Goal: Task Accomplishment & Management: Manage account settings

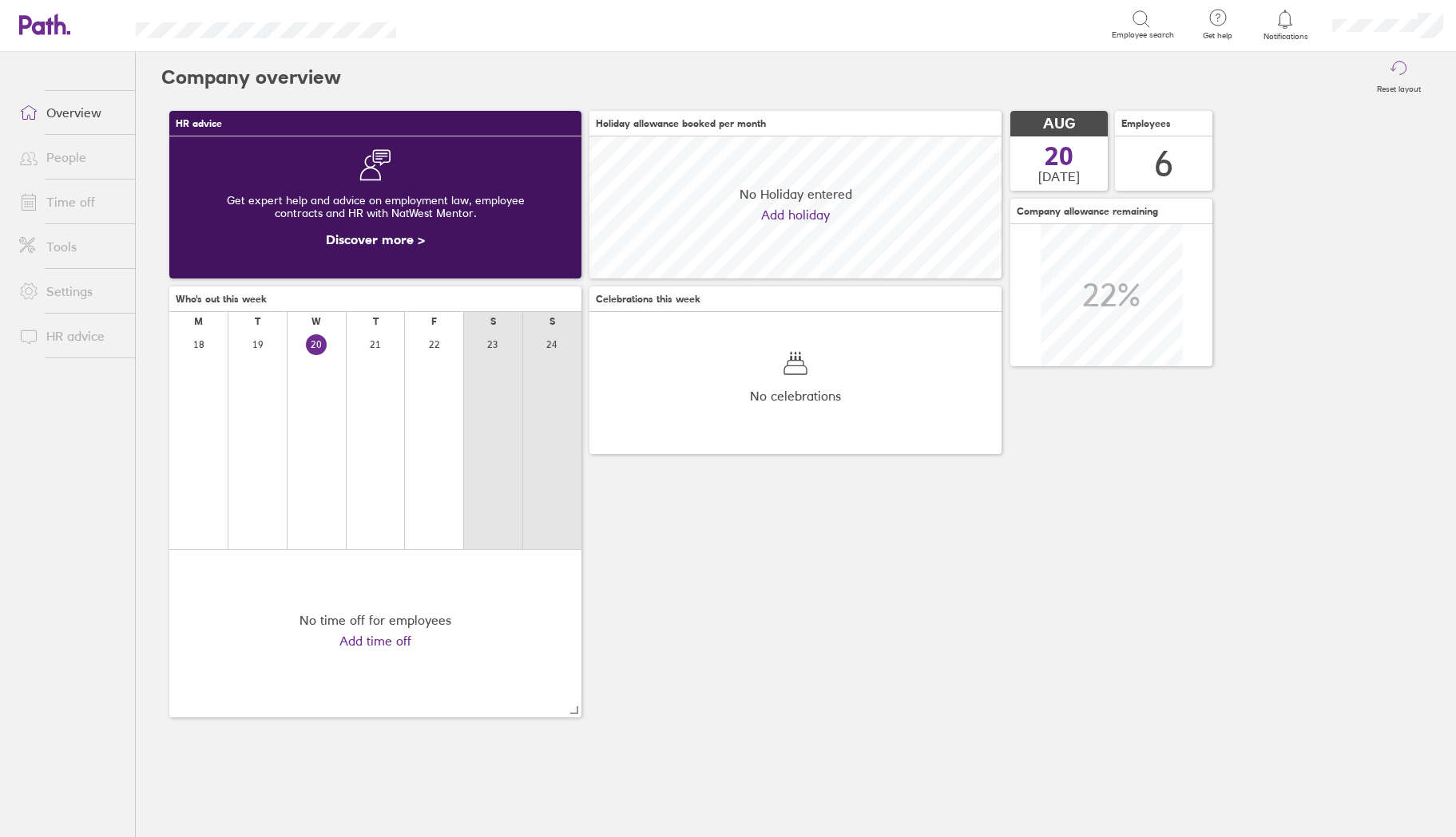
scroll to position [142, 412]
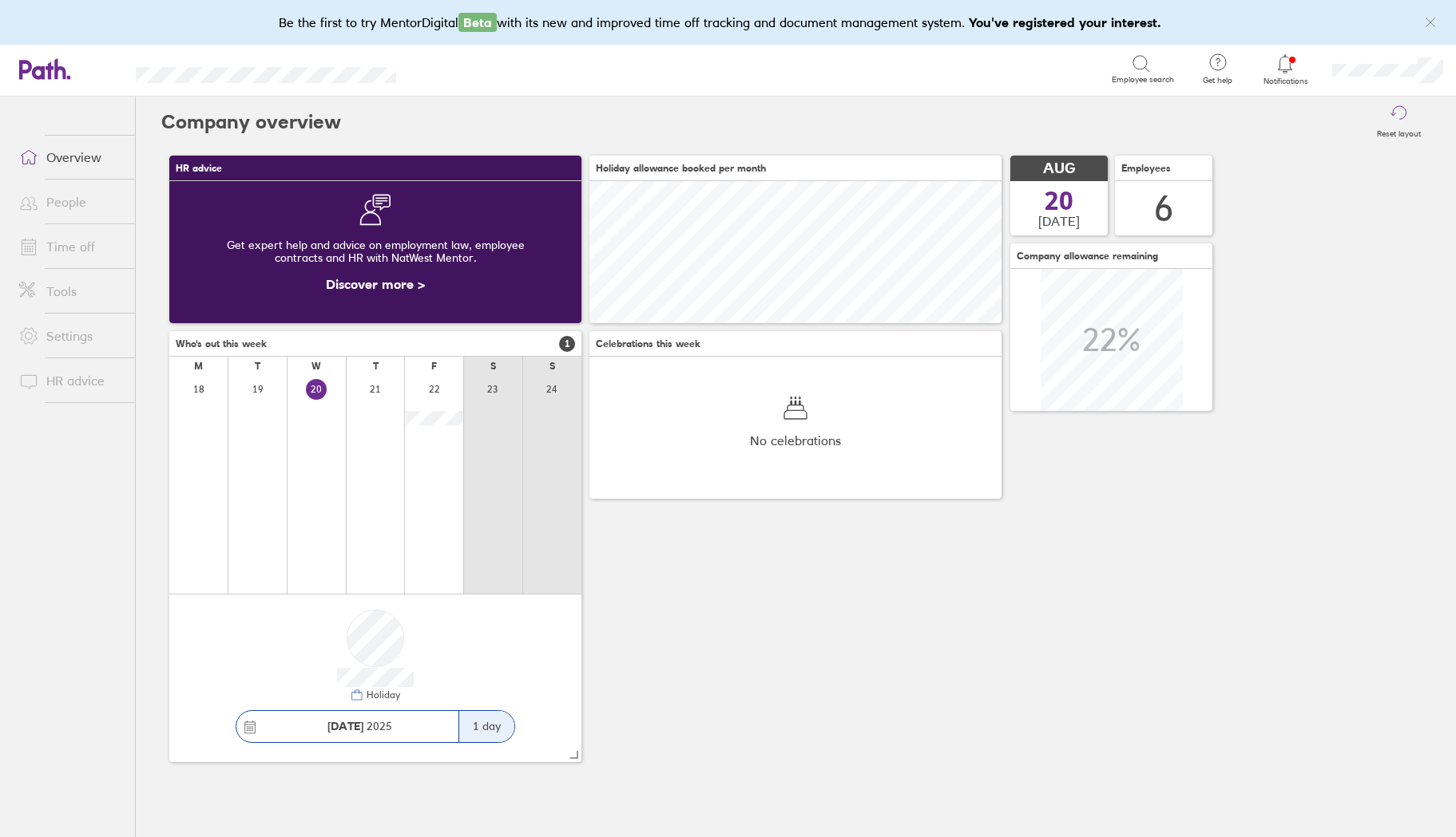
click at [46, 238] on link "Time off" at bounding box center [70, 247] width 129 height 32
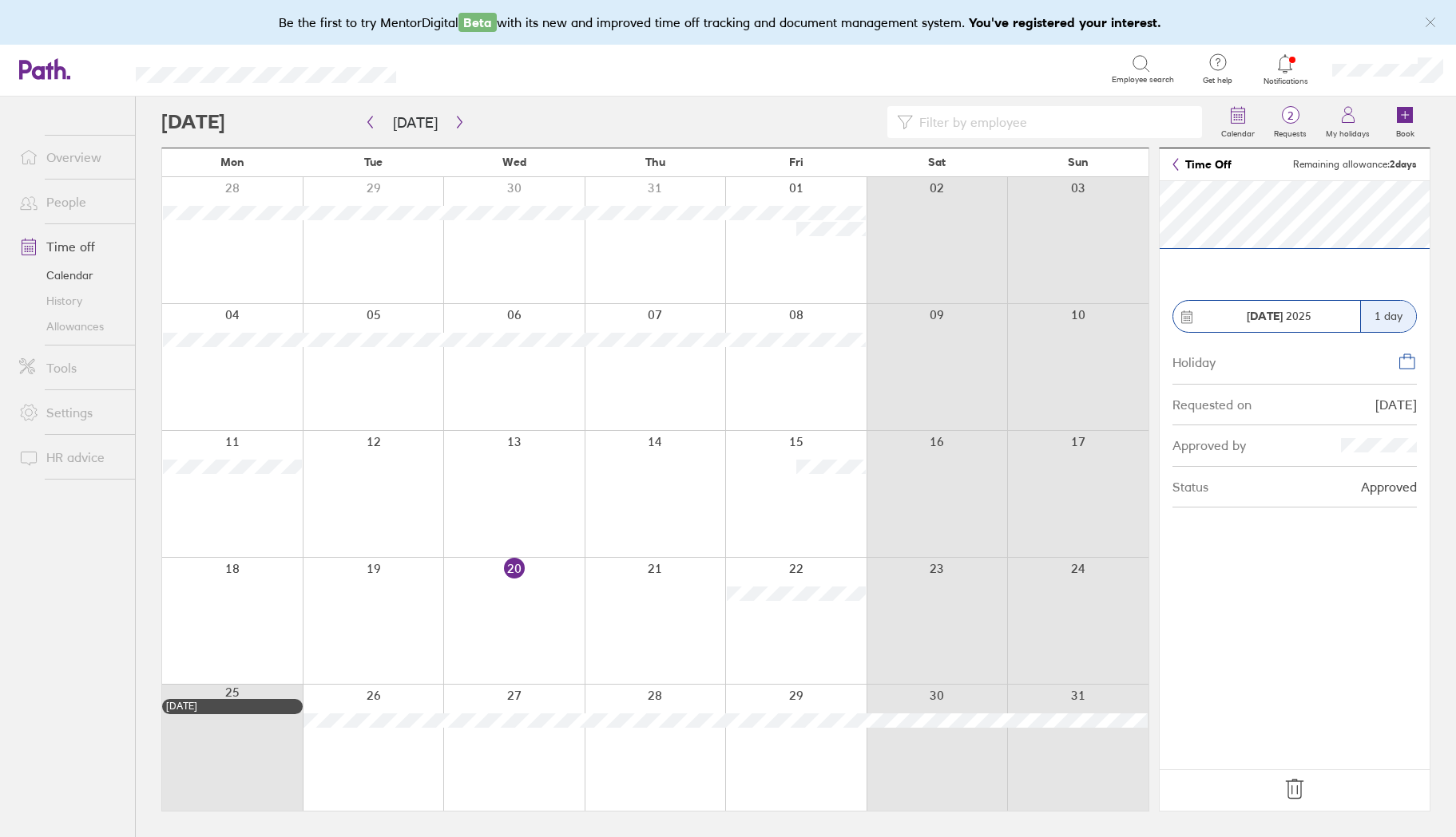
click at [1293, 786] on icon at bounding box center [1295, 790] width 26 height 26
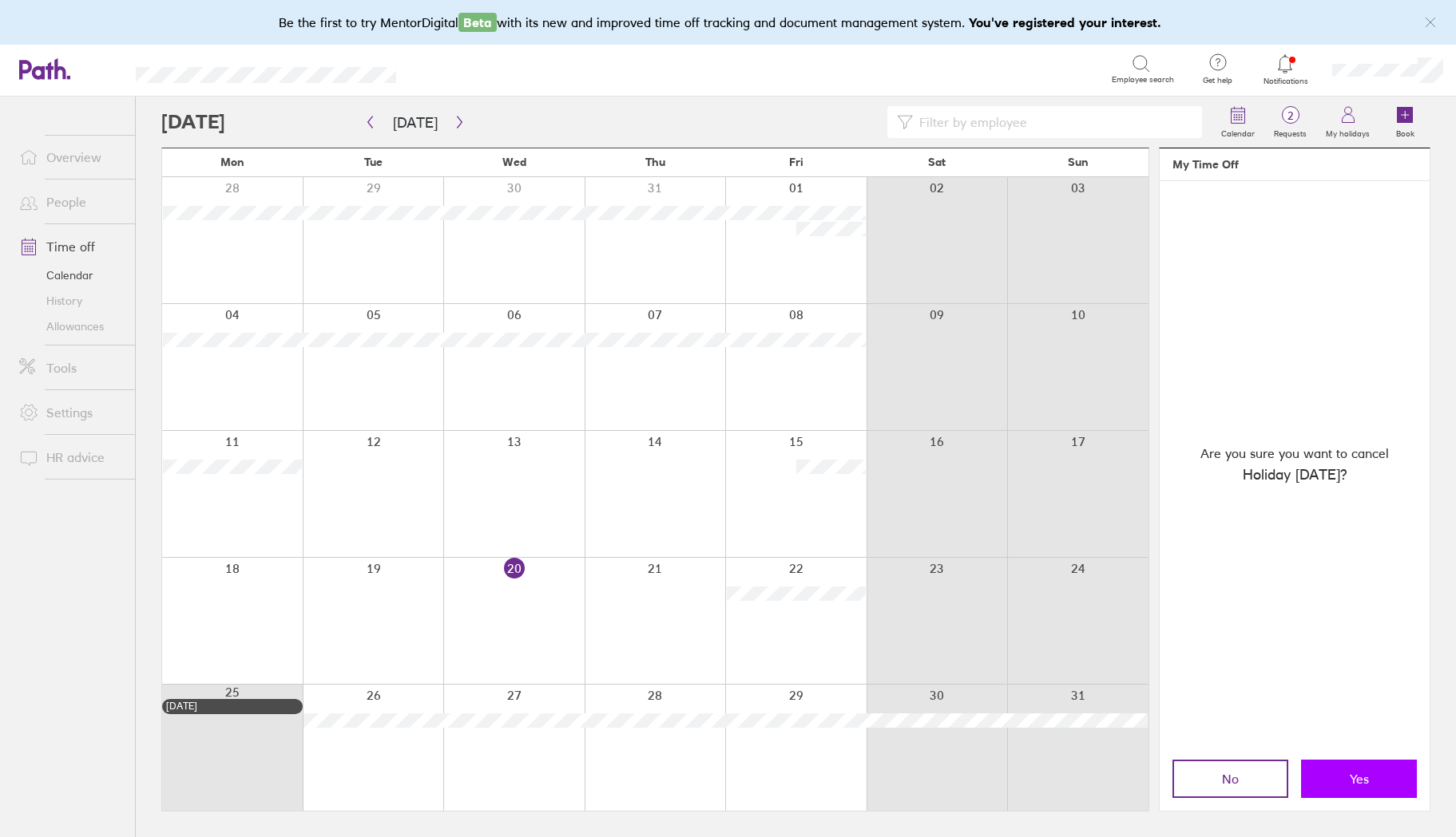
click at [1345, 780] on button "Yes" at bounding box center [1359, 779] width 116 height 38
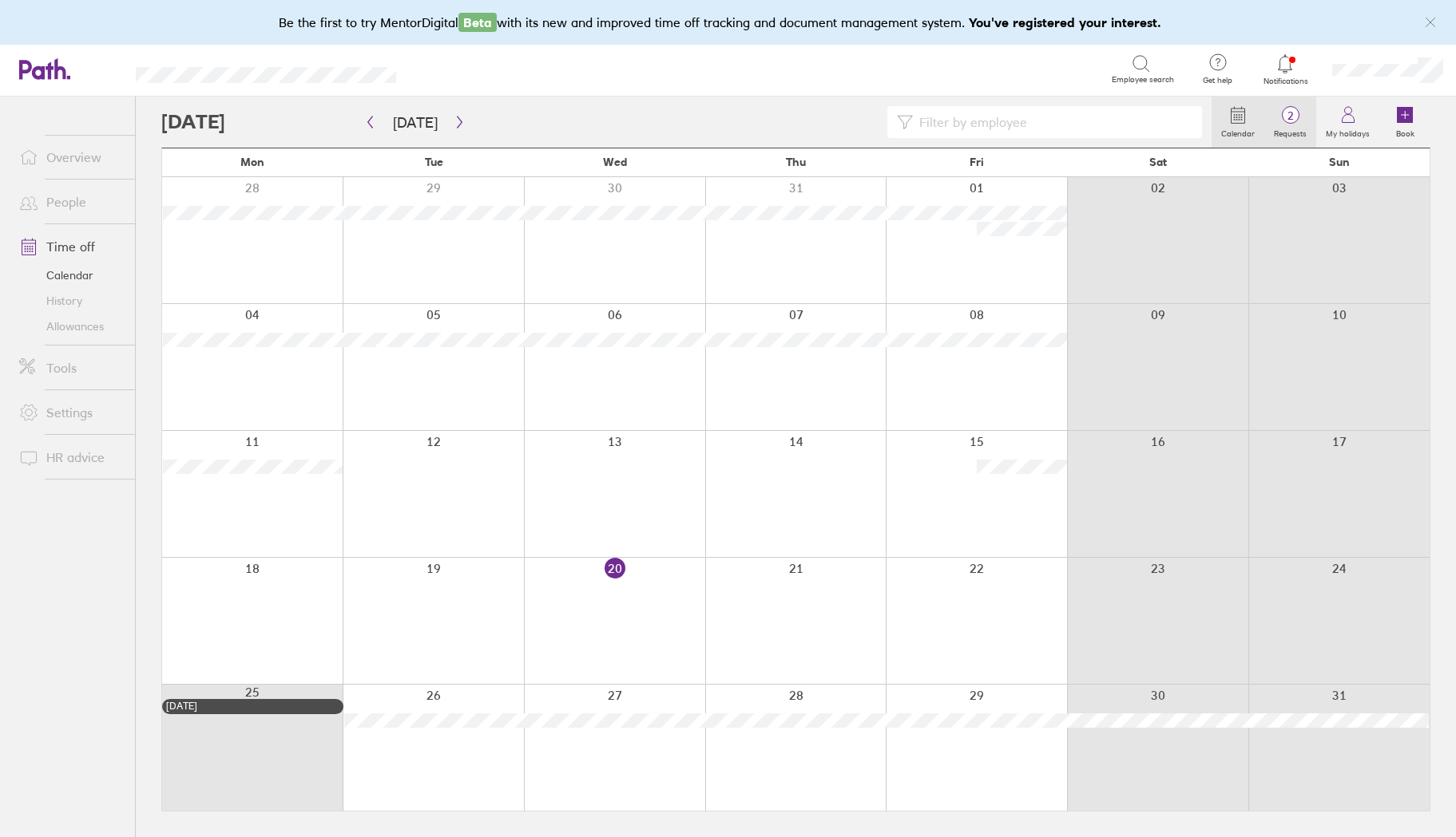
click at [1293, 119] on span "2" at bounding box center [1290, 116] width 52 height 13
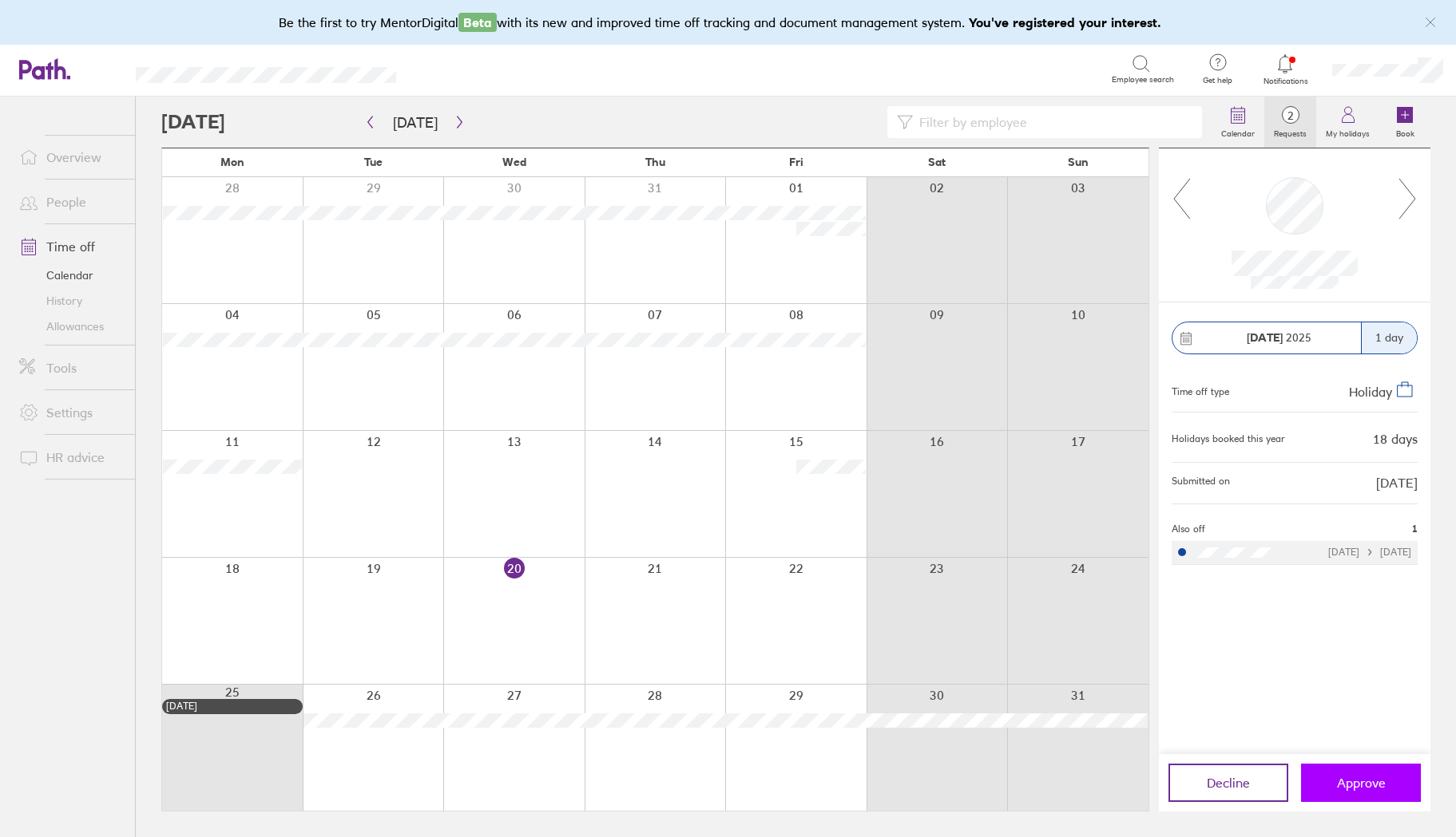
click at [1349, 793] on button "Approve" at bounding box center [1360, 782] width 120 height 38
click at [1372, 788] on span "Approve" at bounding box center [1361, 783] width 49 height 15
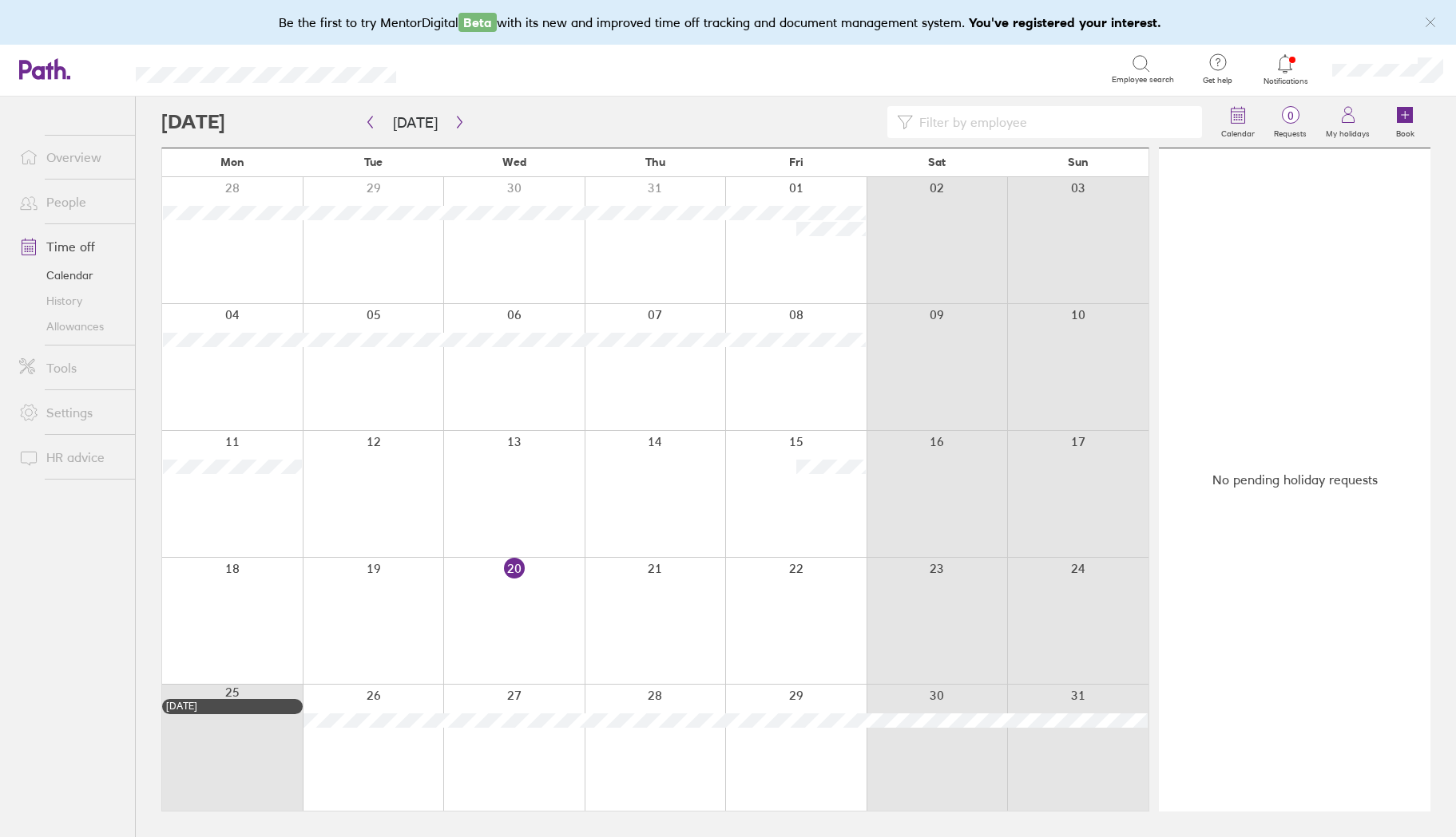
click at [49, 302] on link "History" at bounding box center [70, 301] width 129 height 26
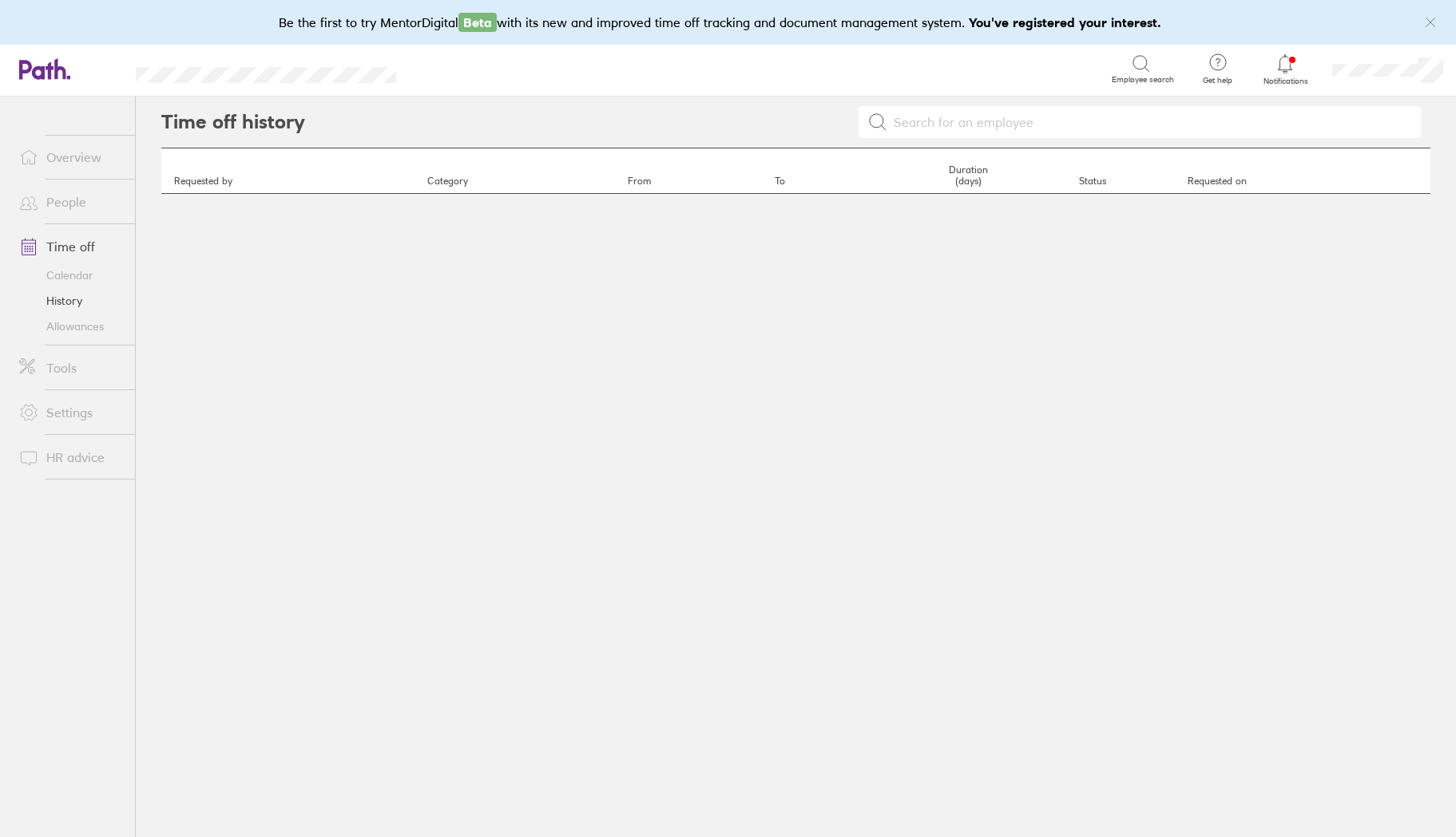
click at [84, 332] on link "Allowances" at bounding box center [70, 326] width 129 height 26
